Goal: Task Accomplishment & Management: Use online tool/utility

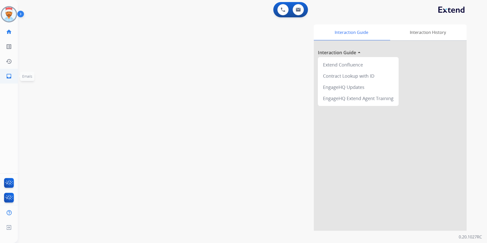
click at [8, 77] on mat-icon "inbox" at bounding box center [9, 76] width 6 height 6
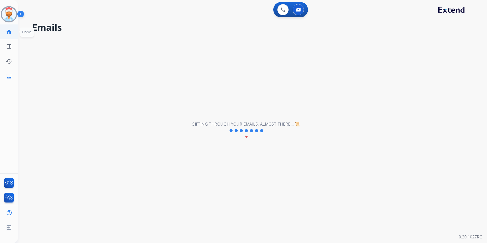
click at [7, 33] on mat-icon "home" at bounding box center [9, 32] width 6 height 6
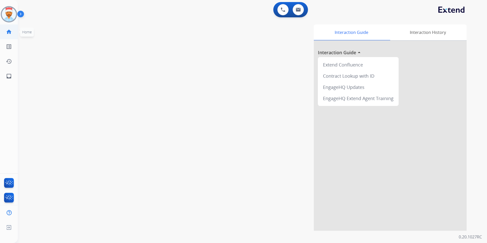
click at [9, 35] on mat-icon "home" at bounding box center [9, 32] width 6 height 6
click at [9, 79] on mat-icon "inbox" at bounding box center [9, 76] width 6 height 6
select select "**********"
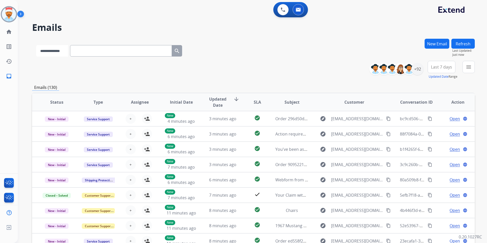
click at [60, 53] on select "**********" at bounding box center [52, 50] width 32 height 11
paste input "**********"
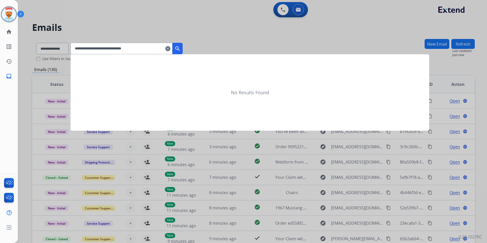
type input "**********"
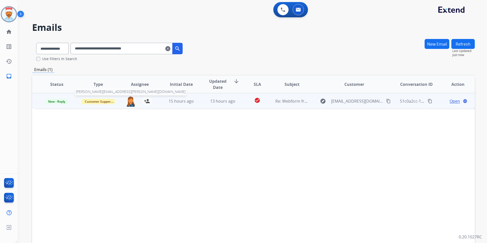
click at [130, 104] on img at bounding box center [131, 101] width 10 height 11
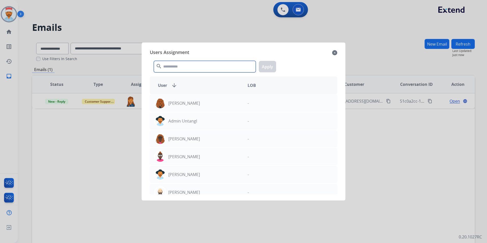
click at [199, 66] on input "text" at bounding box center [205, 66] width 102 height 11
click at [183, 67] on input "text" at bounding box center [205, 66] width 102 height 11
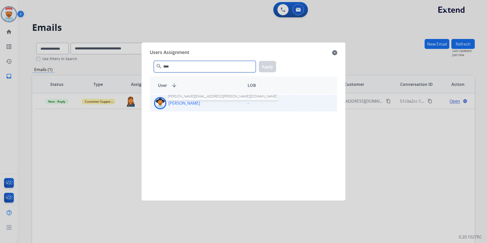
type input "****"
drag, startPoint x: 177, startPoint y: 103, endPoint x: 201, endPoint y: 107, distance: 23.7
click at [178, 103] on p "[PERSON_NAME]" at bounding box center [184, 103] width 32 height 6
click at [266, 68] on button "Apply" at bounding box center [267, 66] width 17 height 11
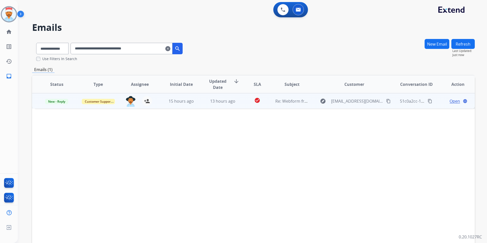
click at [450, 103] on span "Open" at bounding box center [455, 101] width 10 height 6
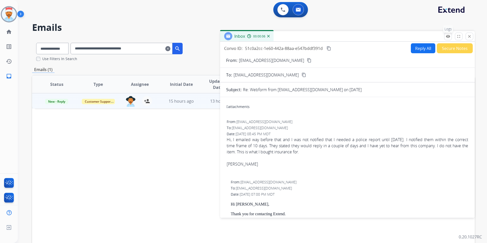
click at [447, 38] on mat-icon "remove_red_eye" at bounding box center [448, 36] width 5 height 5
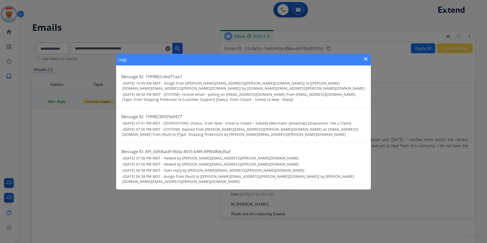
click at [366, 62] on mat-icon "close" at bounding box center [366, 59] width 6 height 6
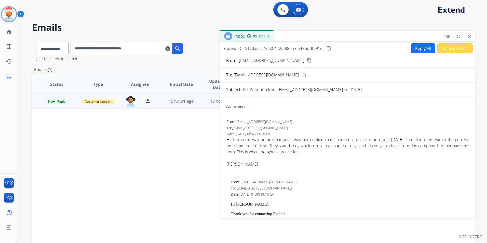
click at [460, 48] on button "Secure Notes" at bounding box center [455, 48] width 36 height 10
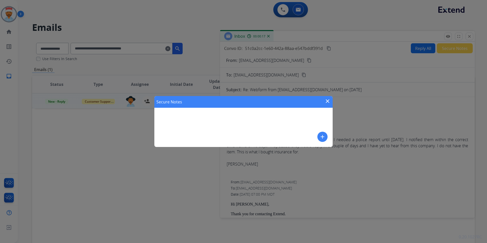
click at [322, 138] on mat-icon "add" at bounding box center [323, 137] width 6 height 6
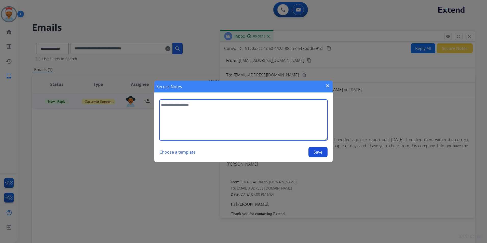
click at [190, 113] on textarea at bounding box center [244, 120] width 168 height 41
type textarea "*"
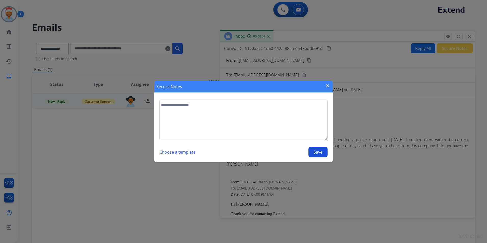
click at [329, 85] on mat-icon "close" at bounding box center [328, 86] width 6 height 6
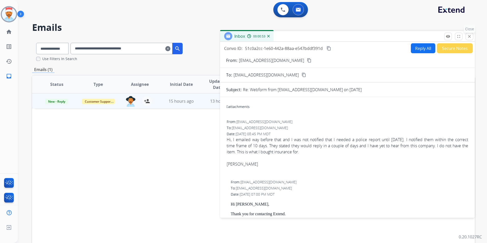
click at [471, 38] on mat-icon "close" at bounding box center [469, 36] width 5 height 5
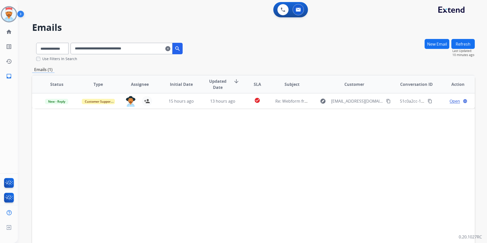
click at [171, 50] on mat-icon "clear" at bounding box center [167, 49] width 5 height 6
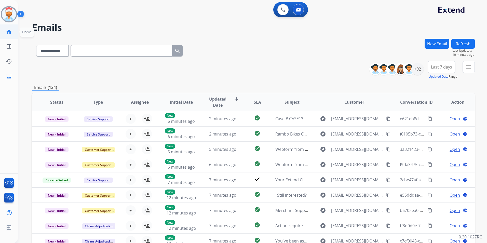
click at [8, 32] on mat-icon "home" at bounding box center [9, 32] width 6 height 6
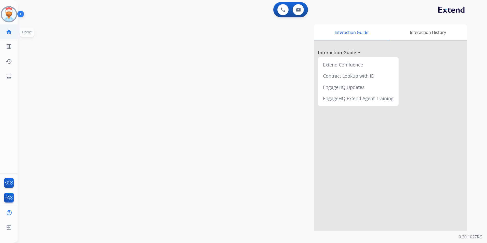
click at [11, 31] on mat-icon "home" at bounding box center [9, 32] width 6 height 6
click at [11, 75] on mat-icon "inbox" at bounding box center [9, 76] width 6 height 6
select select "**********"
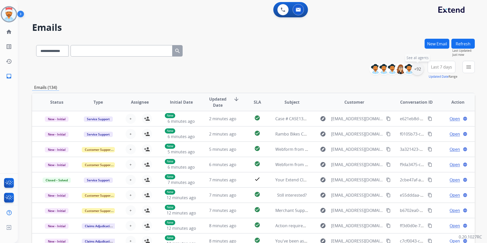
click at [418, 71] on div "+92" at bounding box center [418, 69] width 12 height 12
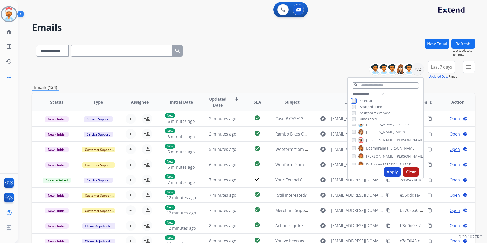
scroll to position [153, 0]
click at [367, 85] on input "text" at bounding box center [385, 85] width 67 height 6
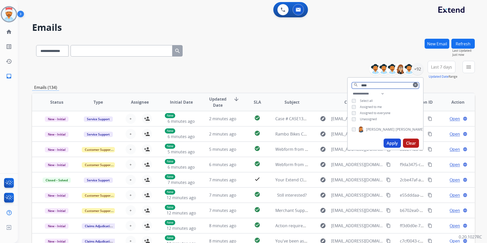
type input "****"
click at [396, 144] on button "Apply" at bounding box center [392, 143] width 17 height 9
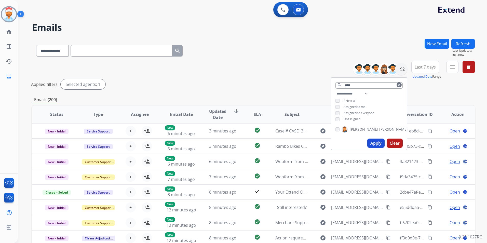
click at [255, 114] on span "SLA" at bounding box center [257, 114] width 7 height 6
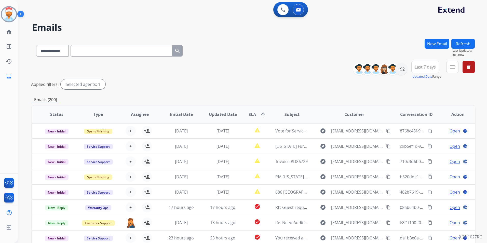
scroll to position [1, 0]
click at [401, 68] on div "+92" at bounding box center [401, 69] width 12 height 12
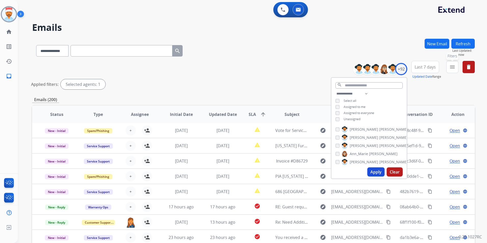
click at [451, 67] on mat-icon "menu" at bounding box center [453, 67] width 6 height 6
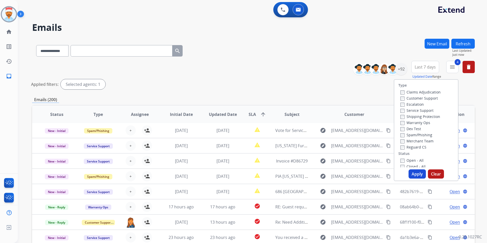
click at [415, 173] on button "Apply" at bounding box center [417, 173] width 17 height 9
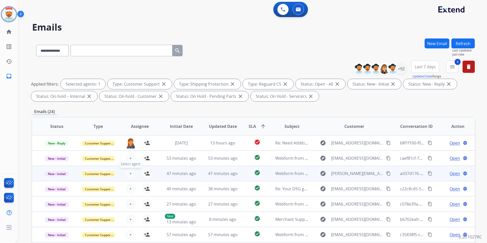
scroll to position [0, 0]
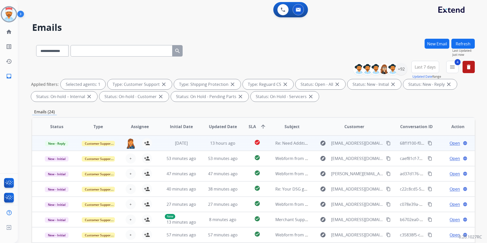
click at [450, 144] on span "Open" at bounding box center [455, 143] width 10 height 6
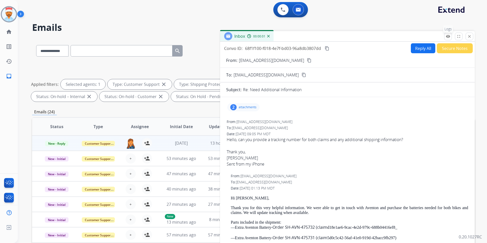
click at [451, 35] on button "remove_red_eye Logs" at bounding box center [449, 37] width 8 height 8
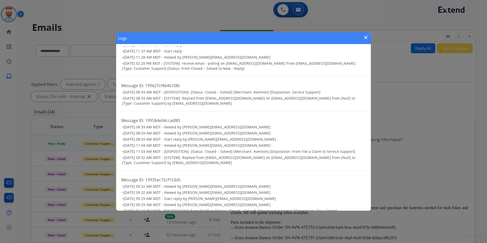
scroll to position [173, 0]
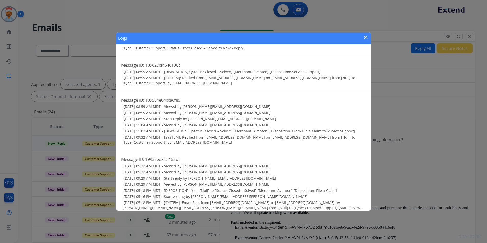
drag, startPoint x: 437, startPoint y: 129, endPoint x: 429, endPoint y: 128, distance: 8.2
click at [437, 129] on div "Logs close Message ID: 19998950af16ab2d • [DATE] 09:46 AM MDT - Viewed by [PERS…" at bounding box center [243, 121] width 487 height 243
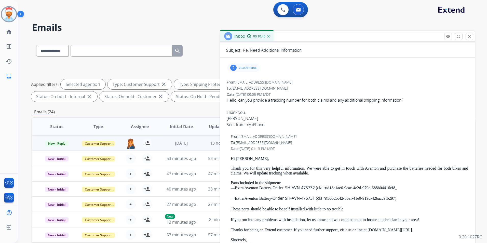
scroll to position [76, 0]
